Goal: Information Seeking & Learning: Understand process/instructions

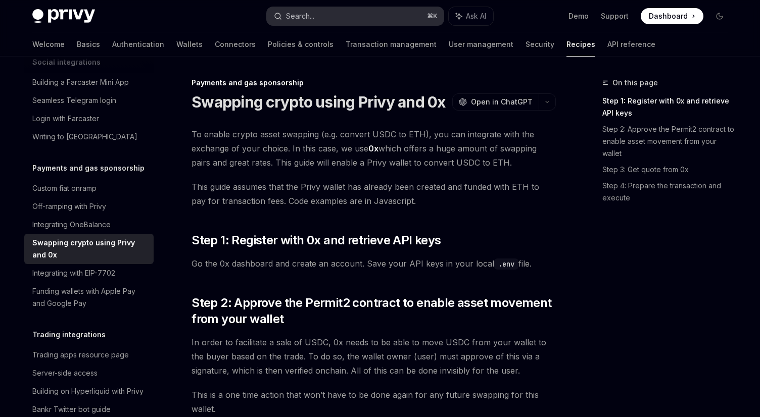
click at [359, 13] on button "Search... ⌘ K" at bounding box center [355, 16] width 177 height 18
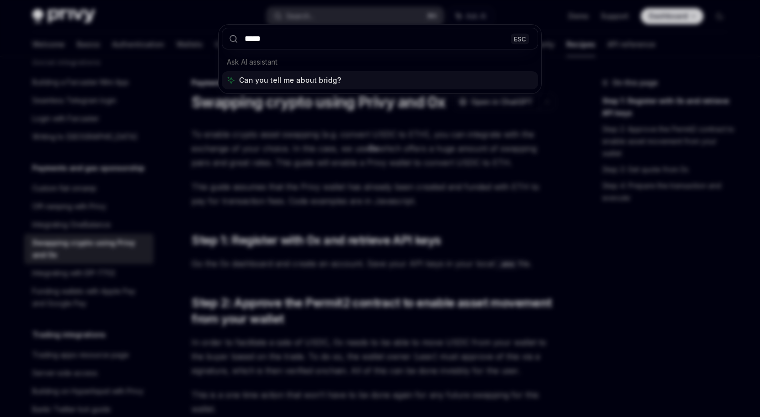
type input "******"
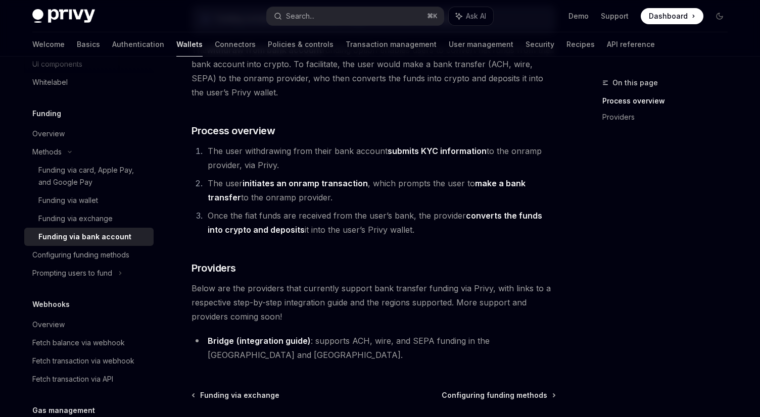
scroll to position [203, 0]
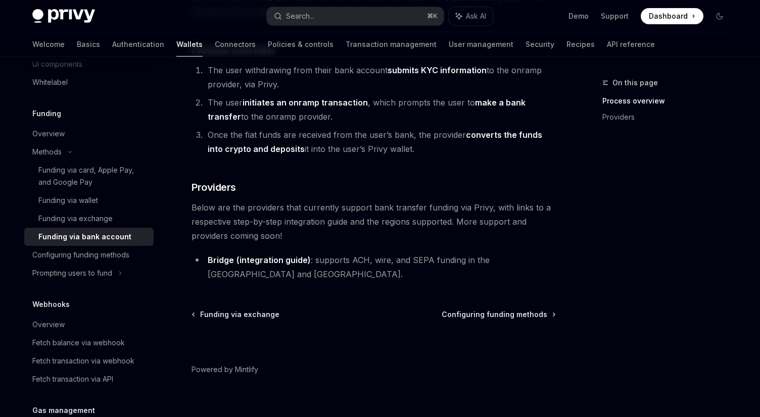
click at [282, 260] on link "(integration guide)" at bounding box center [273, 260] width 74 height 11
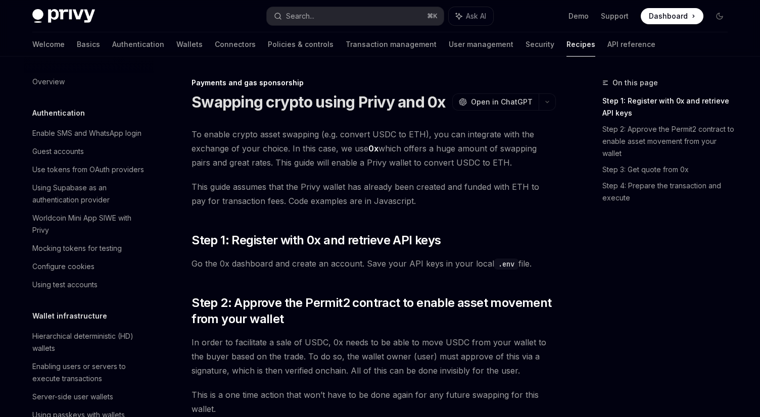
scroll to position [785, 0]
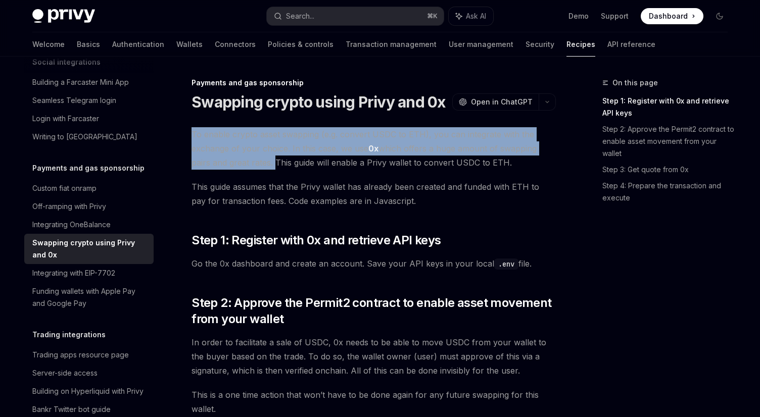
drag, startPoint x: 192, startPoint y: 132, endPoint x: 274, endPoint y: 163, distance: 87.5
click at [274, 163] on span "To enable crypto asset swapping (e.g. convert USDC to ETH), you can integrate w…" at bounding box center [373, 148] width 364 height 42
copy span "To enable crypto asset swapping (e.g. convert USDC to ETH), you can integrate w…"
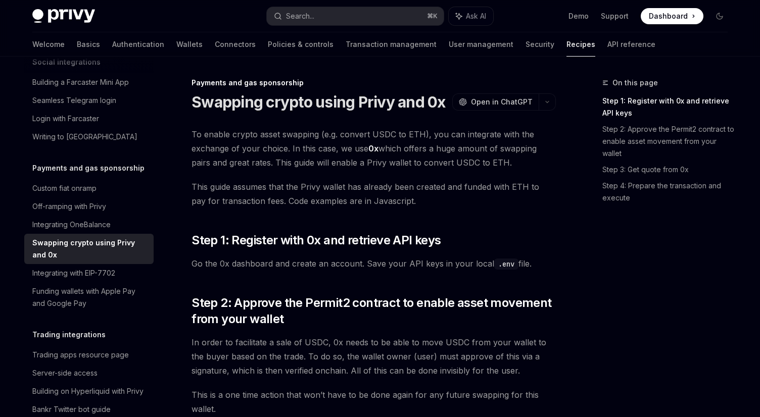
click at [380, 207] on span "This guide assumes that the Privy wallet has already been created and funded wi…" at bounding box center [373, 194] width 364 height 28
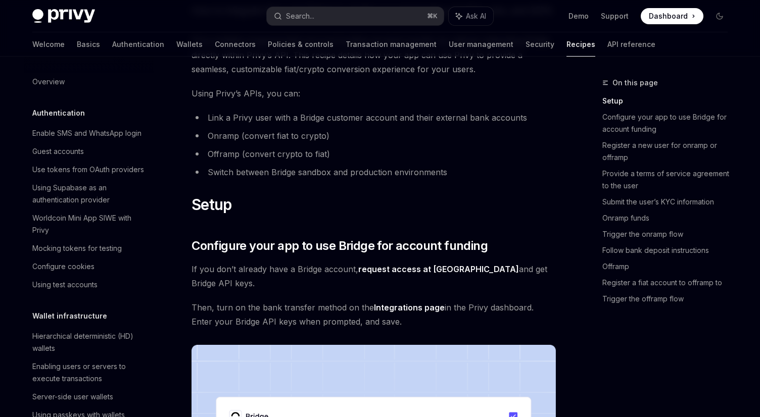
scroll to position [52, 0]
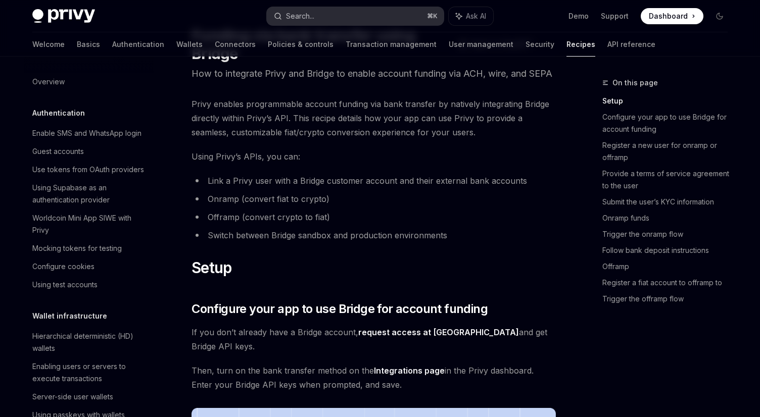
click at [304, 15] on div "Search..." at bounding box center [300, 16] width 28 height 12
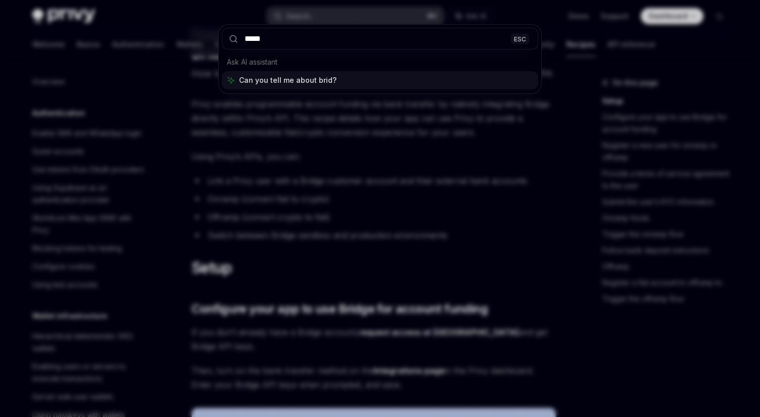
type input "******"
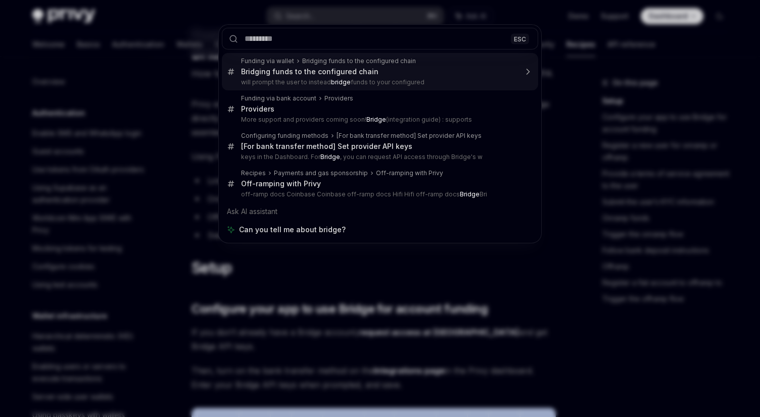
type textarea "*"
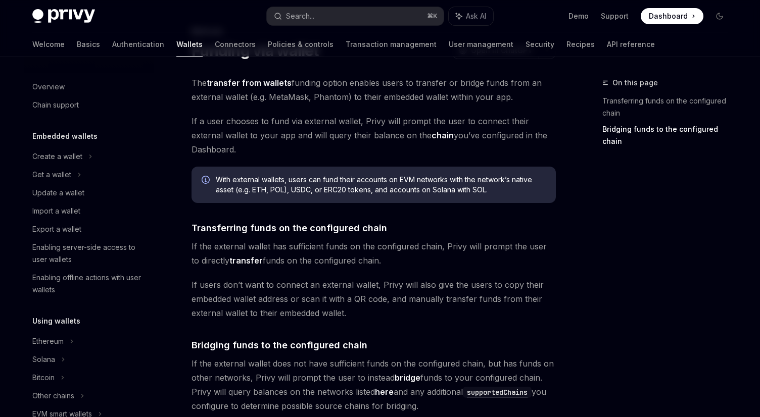
scroll to position [332, 0]
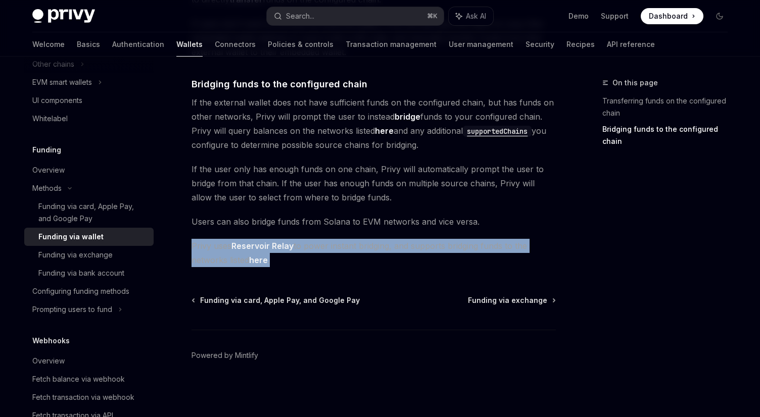
drag, startPoint x: 192, startPoint y: 245, endPoint x: 374, endPoint y: 257, distance: 182.2
click at [374, 257] on span "Privy uses Reservoir Relay to power instant bridging, and supports bridging fun…" at bounding box center [373, 253] width 364 height 28
copy span "Privy uses Reservoir Relay to power instant bridging, and supports bridging fun…"
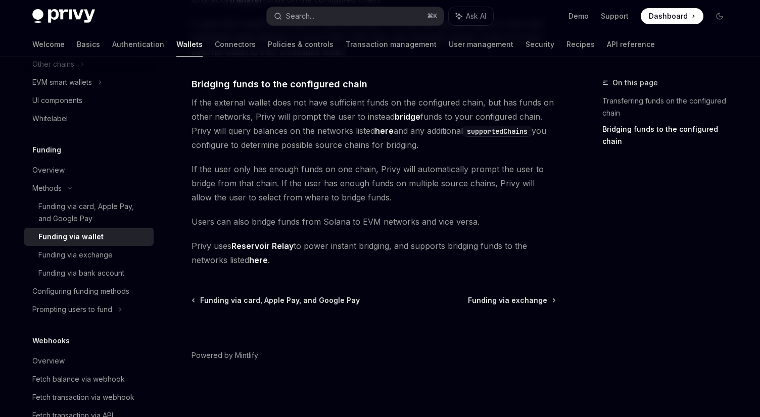
click at [385, 275] on div "Methods Funding via wallet OpenAI Open in ChatGPT OpenAI Open in ChatGPT The tr…" at bounding box center [279, 90] width 558 height 653
click at [397, 252] on span "Privy uses Reservoir Relay to power instant bridging, and supports bridging fun…" at bounding box center [373, 253] width 364 height 28
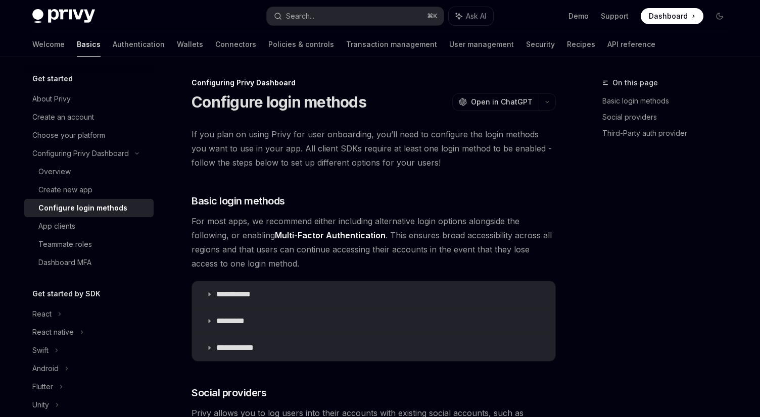
scroll to position [2366, 0]
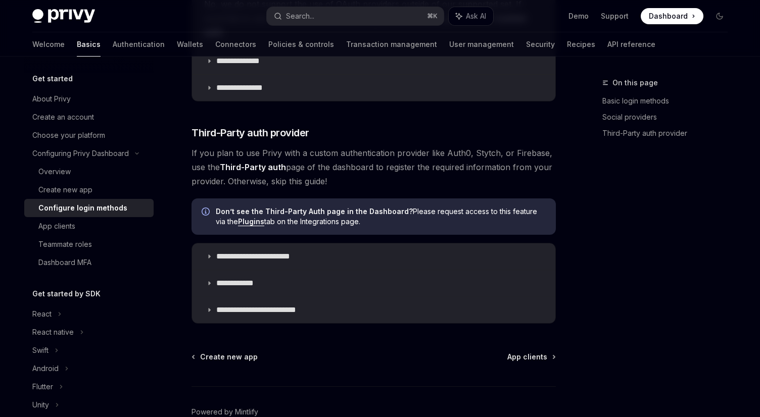
click at [346, 352] on div "Create new app App clients" at bounding box center [373, 357] width 364 height 10
click at [381, 207] on span "Don’t see the Third-Party Auth page in the Dashboard? Please request access to …" at bounding box center [381, 217] width 330 height 20
